Goal: Information Seeking & Learning: Learn about a topic

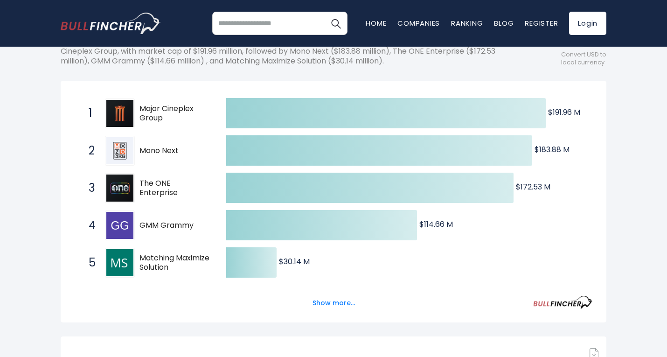
scroll to position [47, 0]
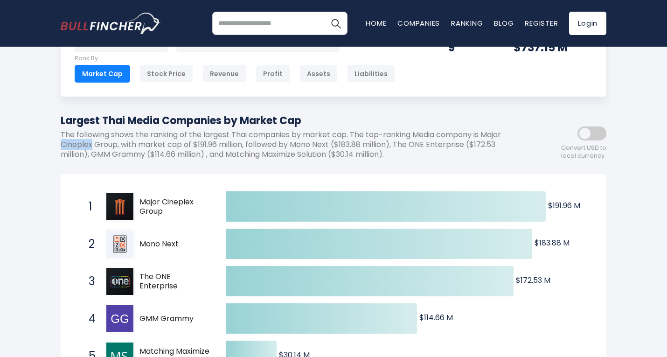
drag, startPoint x: 61, startPoint y: 144, endPoint x: 91, endPoint y: 144, distance: 30.3
click at [91, 144] on p "The following shows the ranking of the largest Thai companies by market cap. Th…" at bounding box center [292, 144] width 462 height 29
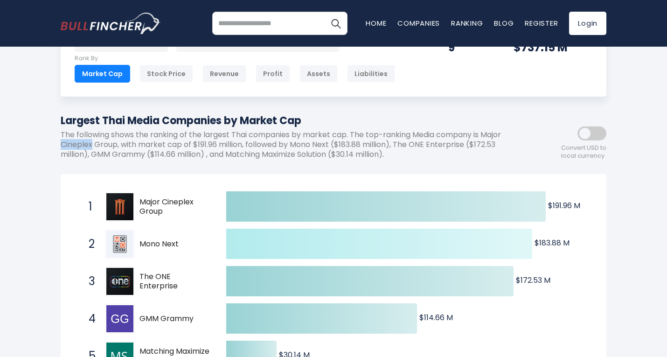
copy p "Cineplex"
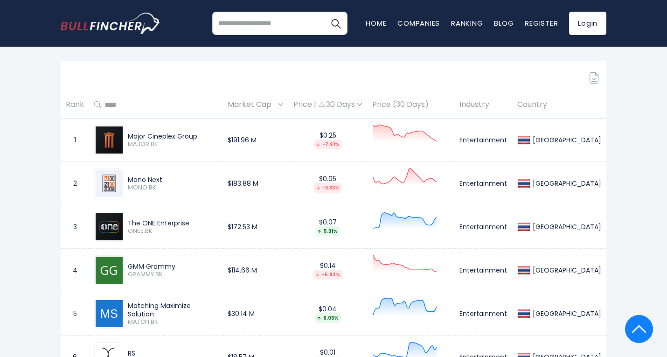
scroll to position [415, 0]
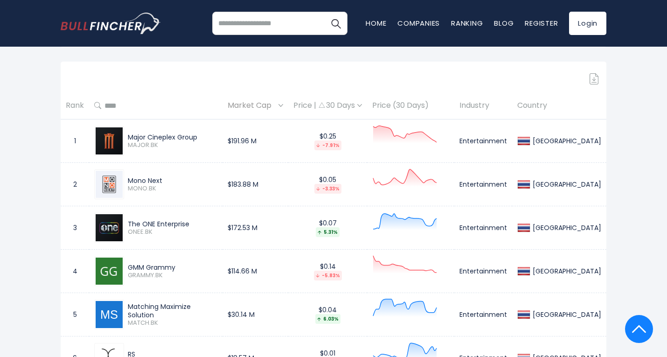
drag, startPoint x: 131, startPoint y: 138, endPoint x: 202, endPoint y: 137, distance: 70.4
click at [202, 137] on div "Major Cineplex Group" at bounding box center [173, 137] width 90 height 8
copy div "Major Cineplex Group"
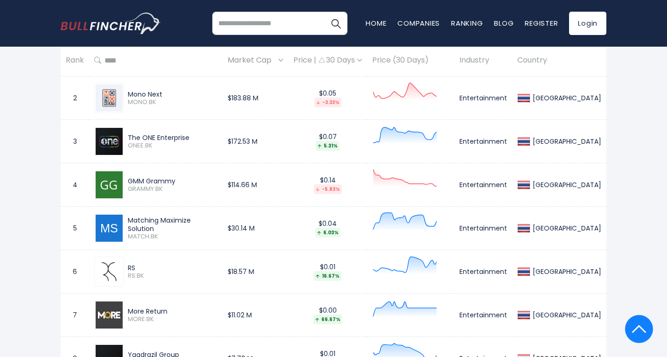
scroll to position [466, 0]
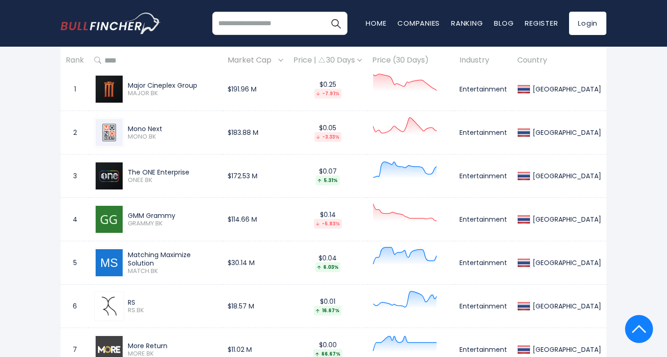
click at [148, 84] on div "Major Cineplex Group" at bounding box center [173, 85] width 90 height 8
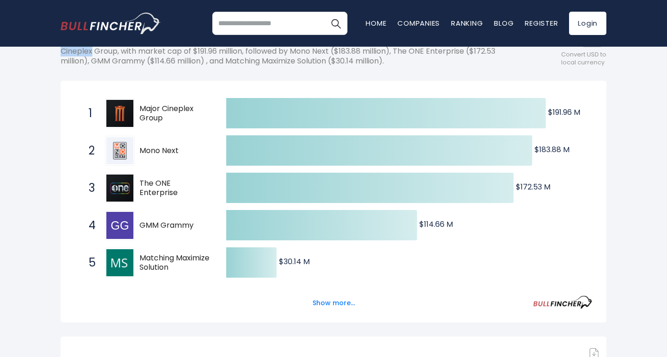
click at [170, 113] on span "Major Cineplex Group" at bounding box center [174, 114] width 70 height 20
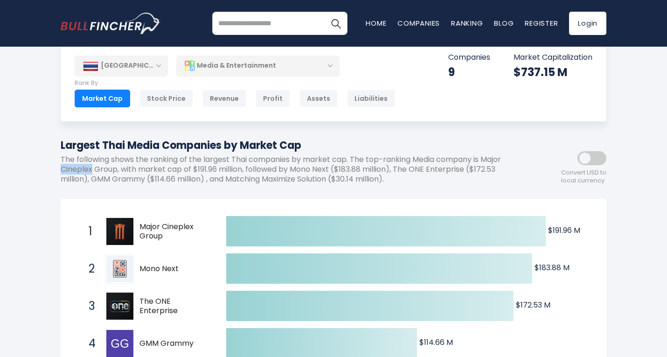
scroll to position [47, 0]
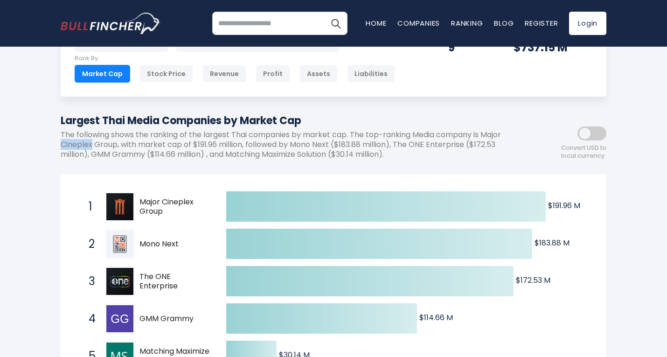
drag, startPoint x: 141, startPoint y: 243, endPoint x: 163, endPoint y: 244, distance: 21.5
click at [163, 244] on span "Mono Next" at bounding box center [174, 244] width 70 height 10
click at [176, 243] on span "Mono Next" at bounding box center [174, 244] width 70 height 10
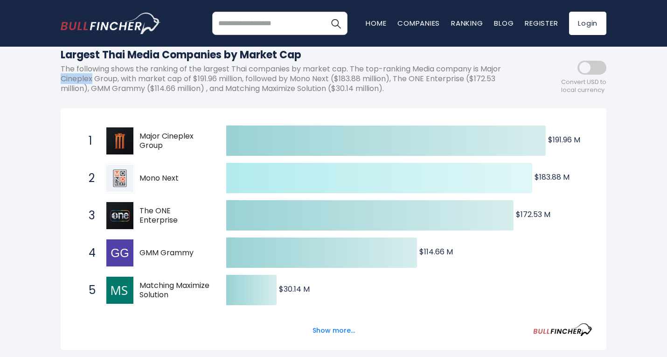
scroll to position [150, 0]
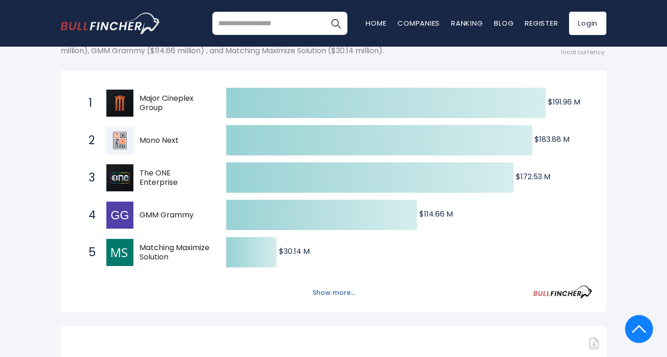
click at [343, 290] on button "Show more..." at bounding box center [334, 292] width 54 height 15
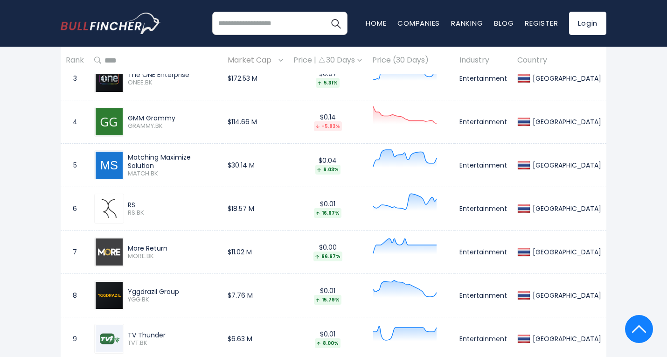
scroll to position [616, 0]
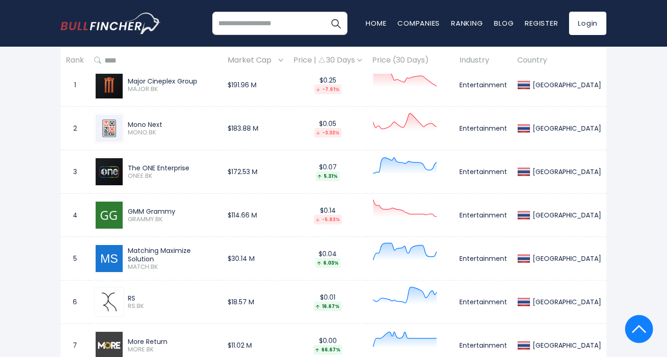
click at [136, 75] on div "Major Cineplex Group MAJOR.BK" at bounding box center [155, 85] width 123 height 30
drag, startPoint x: 132, startPoint y: 80, endPoint x: 202, endPoint y: 82, distance: 70.4
click at [202, 82] on div "Major Cineplex Group" at bounding box center [173, 81] width 90 height 8
copy div "Major Cineplex Group"
drag, startPoint x: 147, startPoint y: 122, endPoint x: 166, endPoint y: 123, distance: 18.7
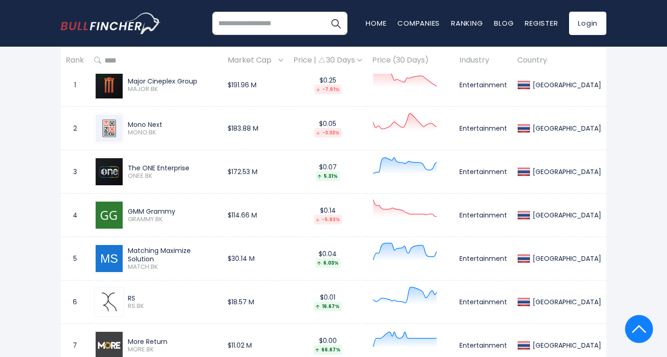
click at [166, 123] on div "Mono Next" at bounding box center [173, 124] width 90 height 8
copy div "Mono Next"
drag, startPoint x: 137, startPoint y: 165, endPoint x: 192, endPoint y: 166, distance: 55.5
click at [192, 166] on div "The ONE Enterprise" at bounding box center [173, 168] width 90 height 8
copy div "The ONE Enterprise"
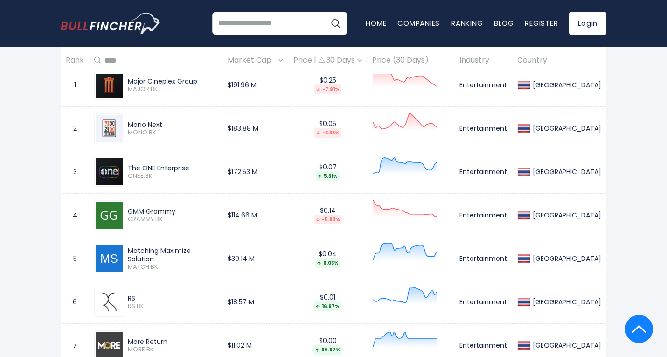
drag, startPoint x: 131, startPoint y: 211, endPoint x: 183, endPoint y: 213, distance: 52.3
click at [183, 214] on div "GMM Grammy" at bounding box center [173, 211] width 90 height 8
copy div "GMM Grammy"
click at [166, 211] on div "GMM Grammy" at bounding box center [173, 211] width 90 height 8
click at [176, 210] on div "GMM Grammy" at bounding box center [173, 211] width 90 height 8
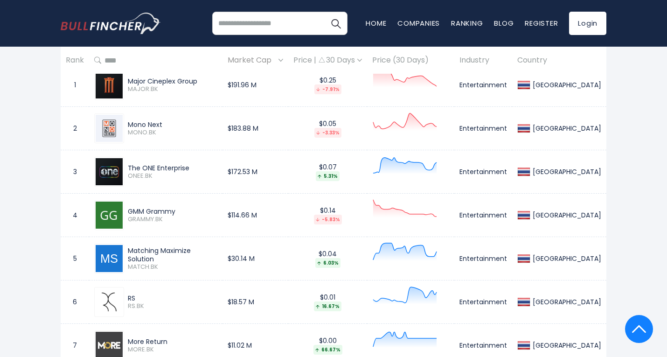
click at [174, 210] on div "GMM Grammy" at bounding box center [173, 211] width 90 height 8
drag, startPoint x: 177, startPoint y: 210, endPoint x: 131, endPoint y: 212, distance: 46.7
click at [131, 212] on div "GMM Grammy" at bounding box center [173, 211] width 90 height 8
copy div "GMM Grammy"
drag, startPoint x: 131, startPoint y: 254, endPoint x: 221, endPoint y: 252, distance: 89.5
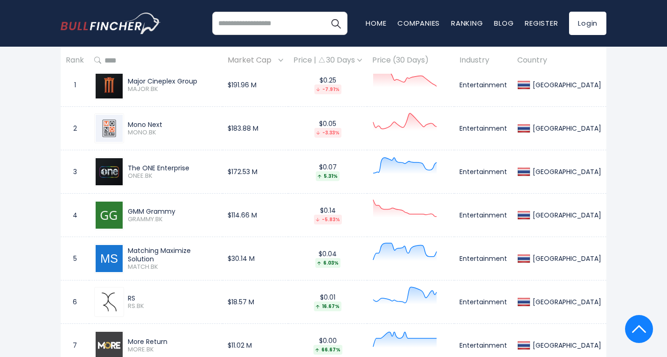
click at [217, 252] on div "Matching Maximize Solution" at bounding box center [173, 254] width 90 height 17
copy div "Matching Maximize Solution"
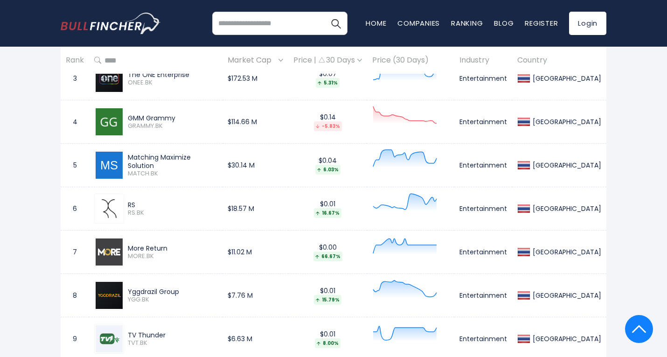
scroll to position [756, 0]
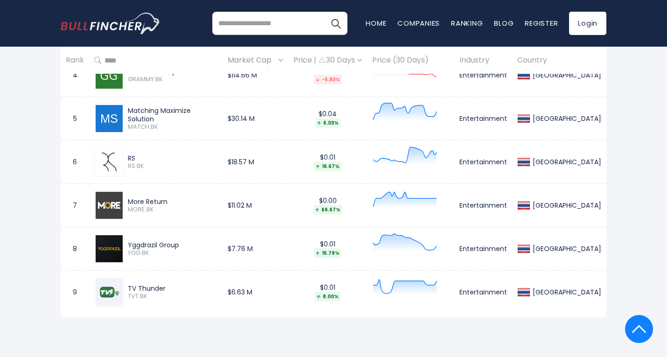
click at [143, 158] on div "RS" at bounding box center [173, 158] width 90 height 8
drag, startPoint x: 131, startPoint y: 160, endPoint x: 138, endPoint y: 157, distance: 7.3
click at [138, 157] on div "RS" at bounding box center [173, 158] width 90 height 8
copy div "RS"
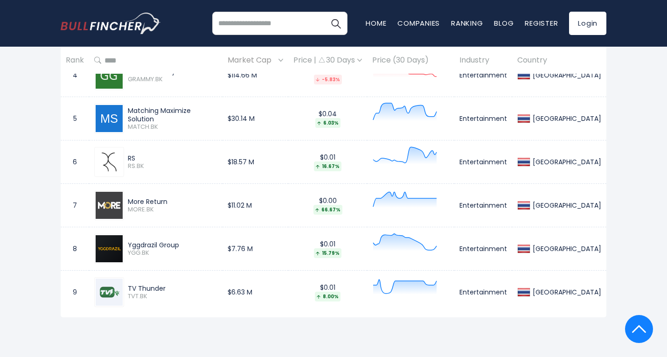
drag, startPoint x: 131, startPoint y: 201, endPoint x: 176, endPoint y: 200, distance: 44.3
click at [176, 200] on div "More Return" at bounding box center [173, 201] width 90 height 8
copy div "More Return"
drag, startPoint x: 131, startPoint y: 245, endPoint x: 188, endPoint y: 242, distance: 57.5
click at [188, 242] on div "Yggdrazil Group" at bounding box center [173, 245] width 90 height 8
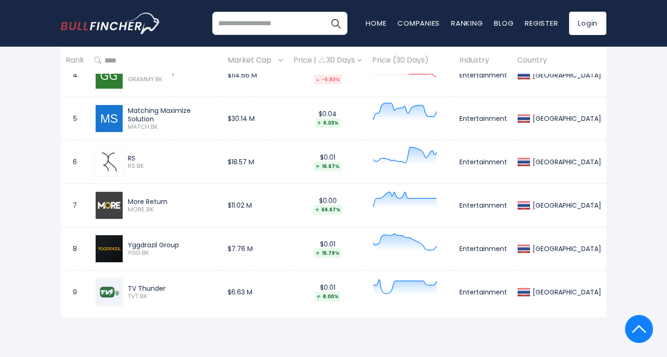
drag, startPoint x: 132, startPoint y: 287, endPoint x: 170, endPoint y: 287, distance: 38.2
click at [170, 287] on div "TV Thunder" at bounding box center [173, 288] width 90 height 8
click at [169, 287] on div "TV Thunder" at bounding box center [173, 288] width 90 height 8
drag, startPoint x: 149, startPoint y: 287, endPoint x: 174, endPoint y: 287, distance: 25.2
click at [174, 287] on div "TV Thunder TVT.BK" at bounding box center [170, 292] width 93 height 16
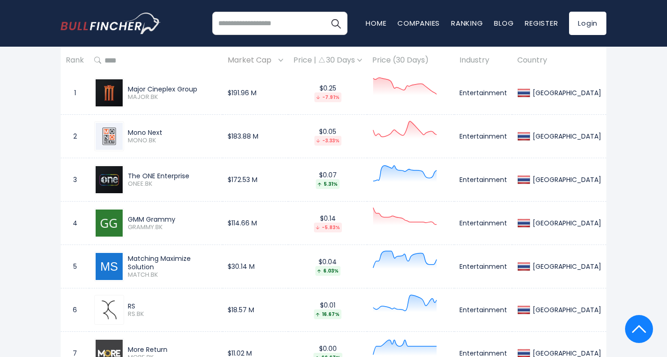
scroll to position [570, 0]
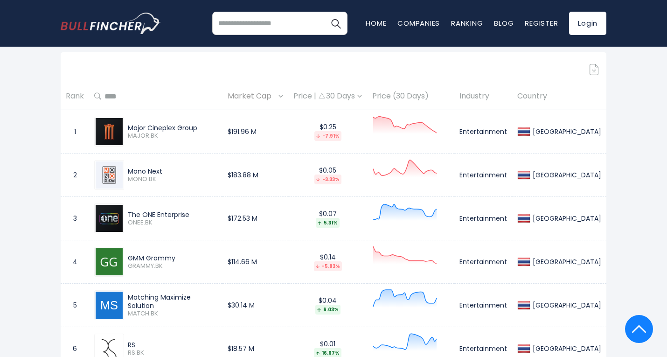
click at [360, 97] on div "Price | 30 Days" at bounding box center [327, 96] width 69 height 10
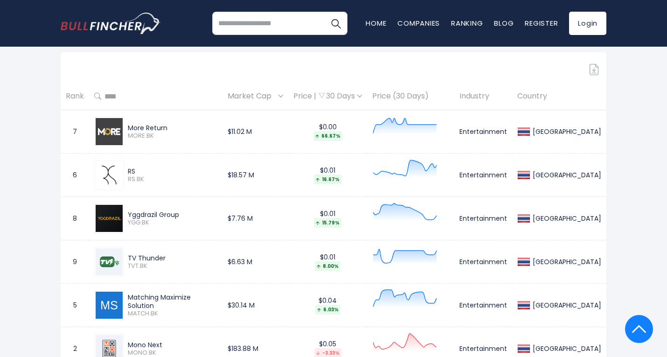
click at [361, 97] on div "Price | 30 Days" at bounding box center [327, 96] width 69 height 10
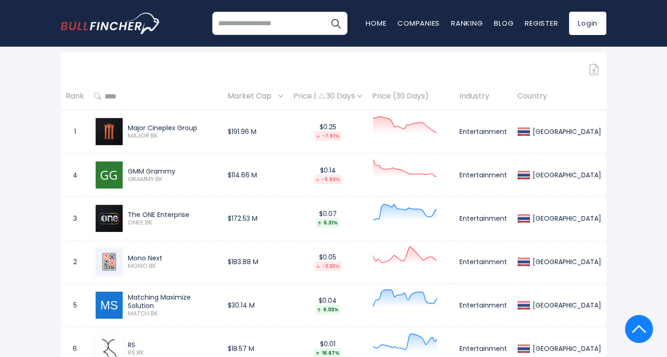
click at [361, 97] on div "Price | 30 Days" at bounding box center [327, 96] width 69 height 10
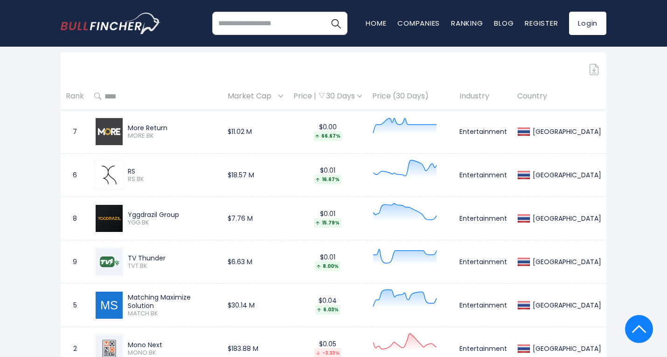
click at [361, 97] on div "Price | 30 Days" at bounding box center [327, 96] width 69 height 10
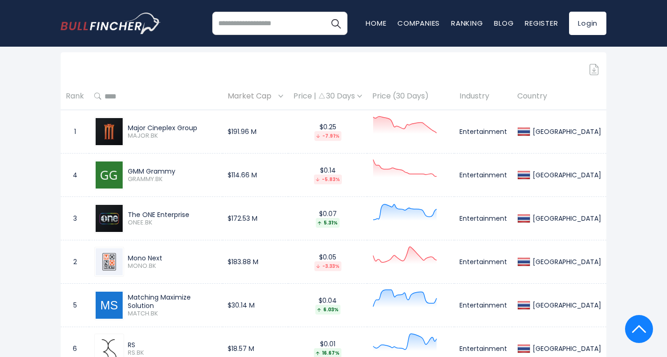
click at [361, 97] on div "Price | 30 Days" at bounding box center [327, 96] width 69 height 10
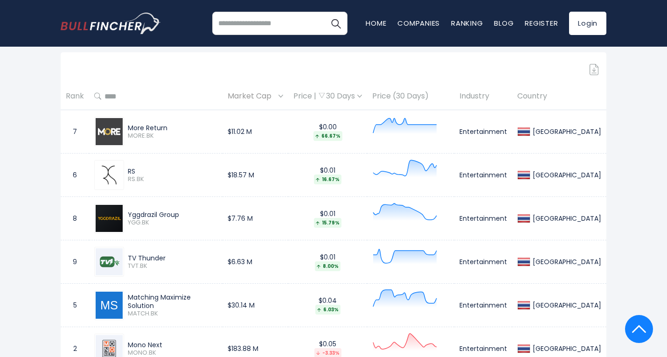
click at [361, 97] on div "Price | 30 Days" at bounding box center [327, 96] width 69 height 10
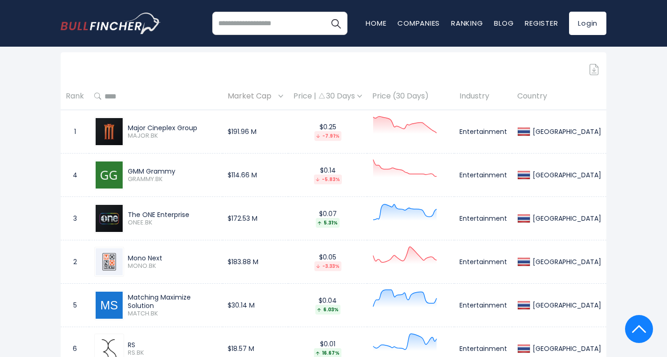
click at [361, 97] on div "Price | 30 Days" at bounding box center [327, 96] width 69 height 10
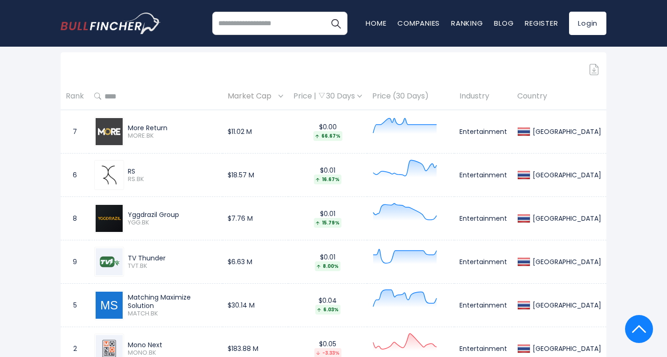
click at [361, 97] on div "Price | 30 Days" at bounding box center [327, 96] width 69 height 10
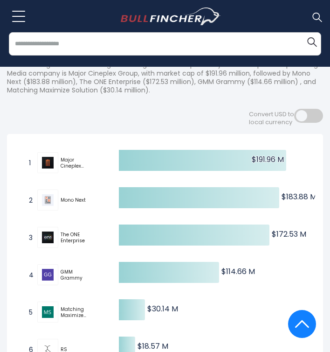
scroll to position [125, 0]
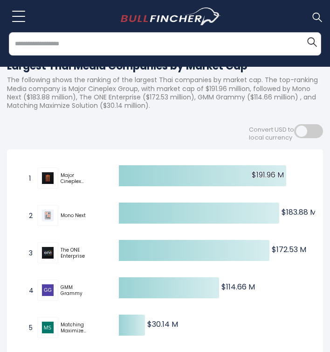
click at [62, 175] on span "Major Cineplex Group" at bounding box center [75, 178] width 29 height 12
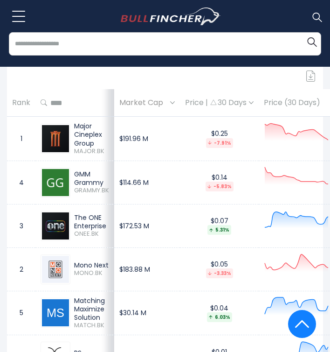
scroll to position [591, 0]
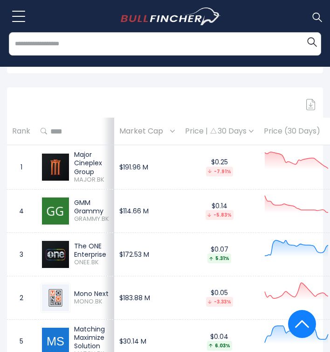
drag, startPoint x: 77, startPoint y: 155, endPoint x: 94, endPoint y: 170, distance: 21.8
click at [94, 170] on div "Major Cineplex Group" at bounding box center [91, 163] width 35 height 26
click at [86, 176] on span "MAJOR.BK" at bounding box center [91, 180] width 35 height 8
drag, startPoint x: 74, startPoint y: 152, endPoint x: 98, endPoint y: 173, distance: 32.1
click at [98, 173] on div "Major Cineplex Group" at bounding box center [91, 163] width 35 height 26
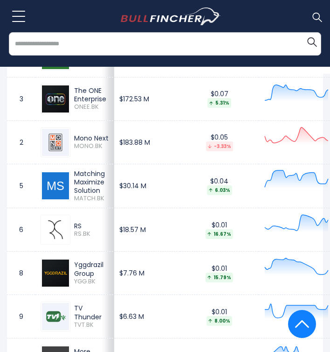
scroll to position [778, 0]
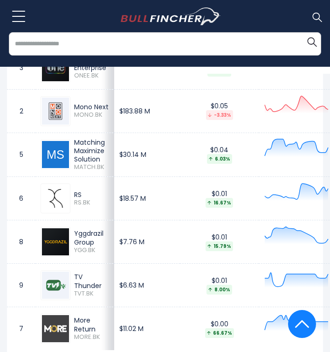
drag, startPoint x: 84, startPoint y: 196, endPoint x: 72, endPoint y: 195, distance: 12.6
click at [72, 195] on div "RS RS.BK" at bounding box center [89, 198] width 39 height 16
click at [87, 240] on div "Yggdrazil Group" at bounding box center [91, 237] width 35 height 17
drag, startPoint x: 76, startPoint y: 232, endPoint x: 102, endPoint y: 243, distance: 28.4
click at [102, 243] on div "Yggdrazil Group" at bounding box center [91, 237] width 35 height 17
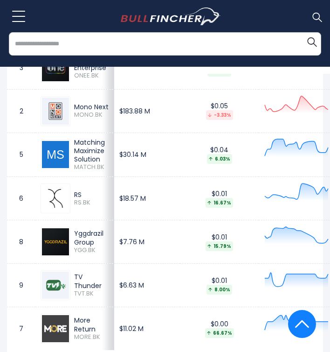
click at [76, 272] on div "TV Thunder" at bounding box center [91, 280] width 35 height 17
drag, startPoint x: 73, startPoint y: 277, endPoint x: 103, endPoint y: 288, distance: 31.3
click at [103, 288] on div "TV Thunder TVT.BK" at bounding box center [89, 284] width 39 height 25
click at [84, 313] on div "More Return MORE.BK" at bounding box center [75, 328] width 69 height 30
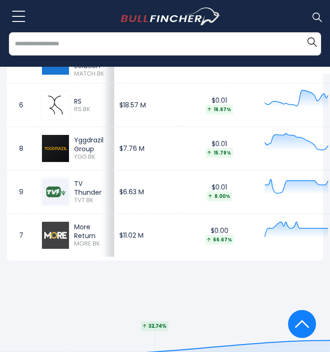
drag, startPoint x: 75, startPoint y: 227, endPoint x: 98, endPoint y: 236, distance: 24.7
click at [98, 236] on div "More Return" at bounding box center [91, 230] width 35 height 17
click at [84, 158] on span "YGG.BK" at bounding box center [91, 157] width 35 height 8
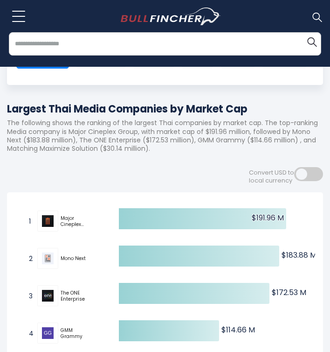
scroll to position [93, 0]
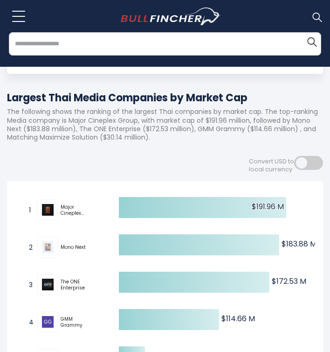
click at [310, 164] on span at bounding box center [308, 163] width 29 height 14
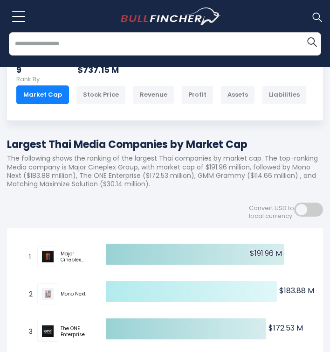
scroll to position [140, 0]
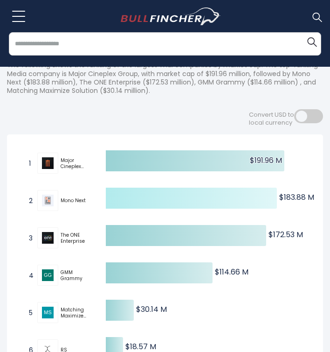
click at [124, 200] on icon at bounding box center [191, 197] width 171 height 21
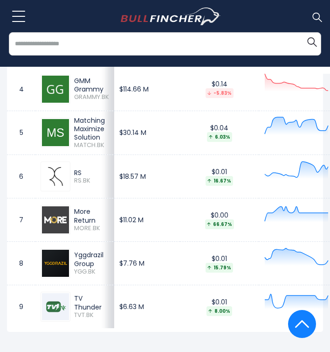
scroll to position [801, 0]
